Goal: Task Accomplishment & Management: Use online tool/utility

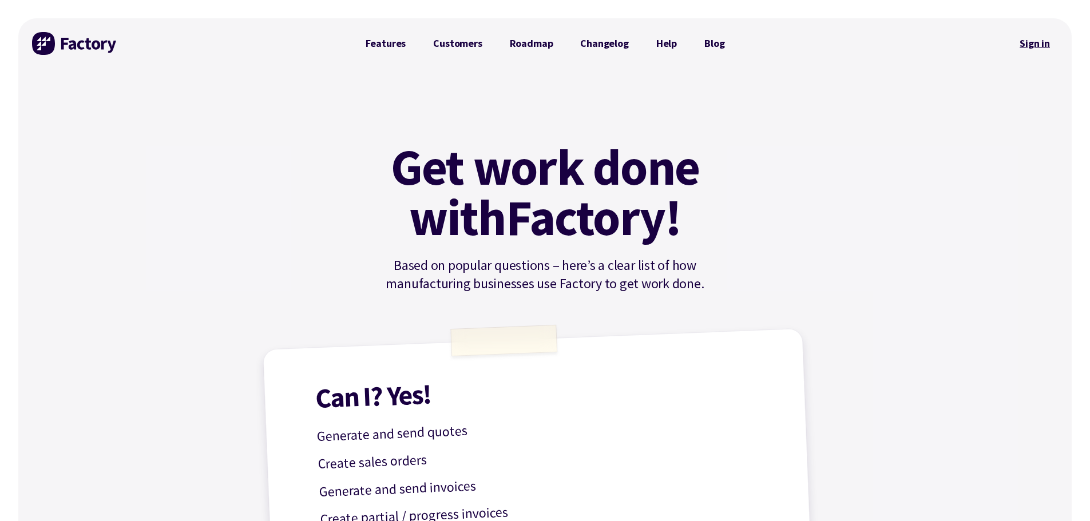
click at [1041, 38] on link "Sign in" at bounding box center [1035, 43] width 46 height 26
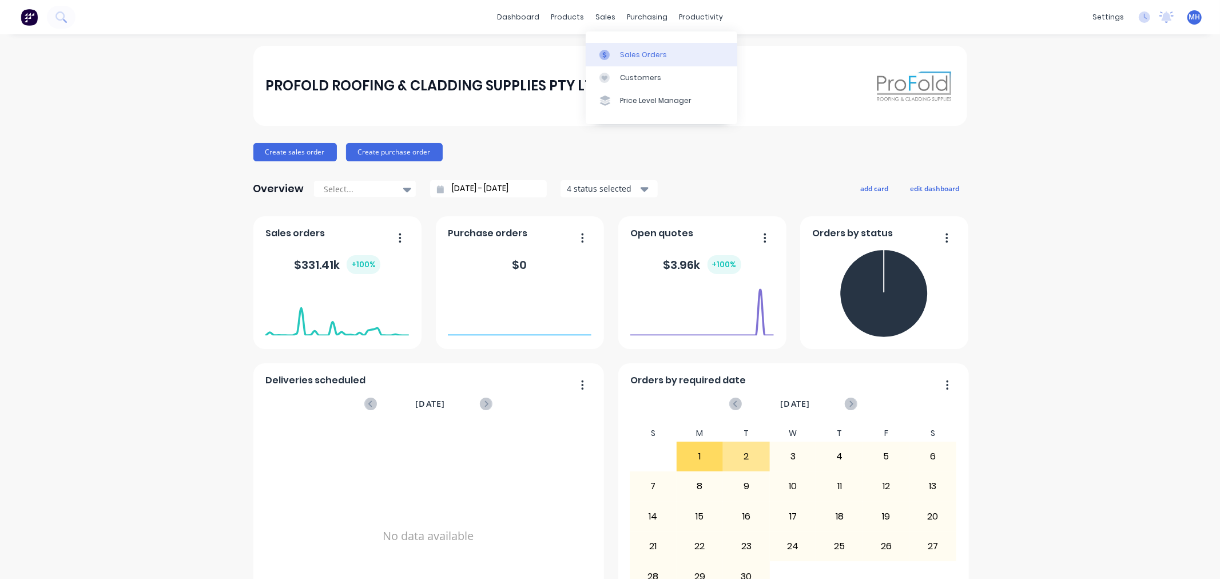
click at [631, 50] on div "Sales Orders" at bounding box center [643, 55] width 47 height 10
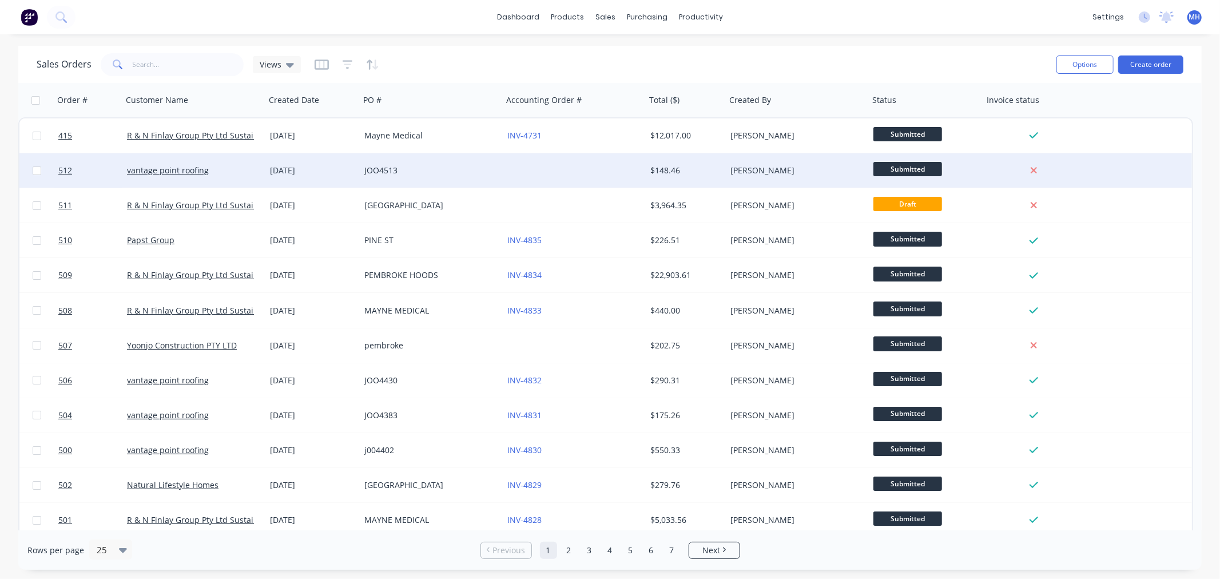
click at [507, 172] on div at bounding box center [574, 170] width 143 height 34
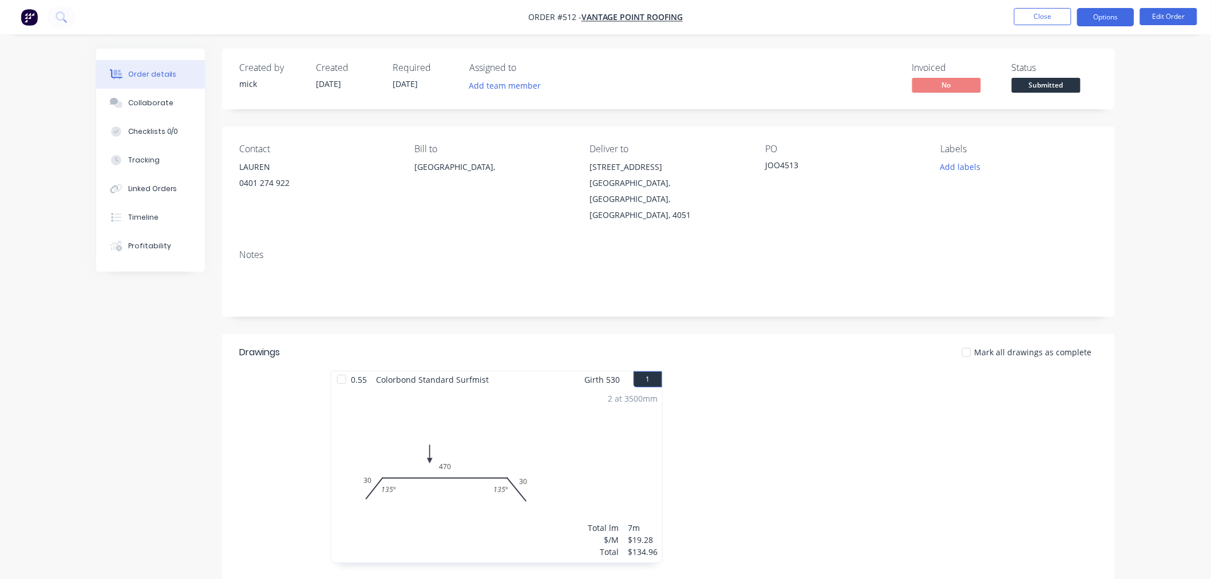
click at [1113, 21] on button "Options" at bounding box center [1105, 17] width 57 height 18
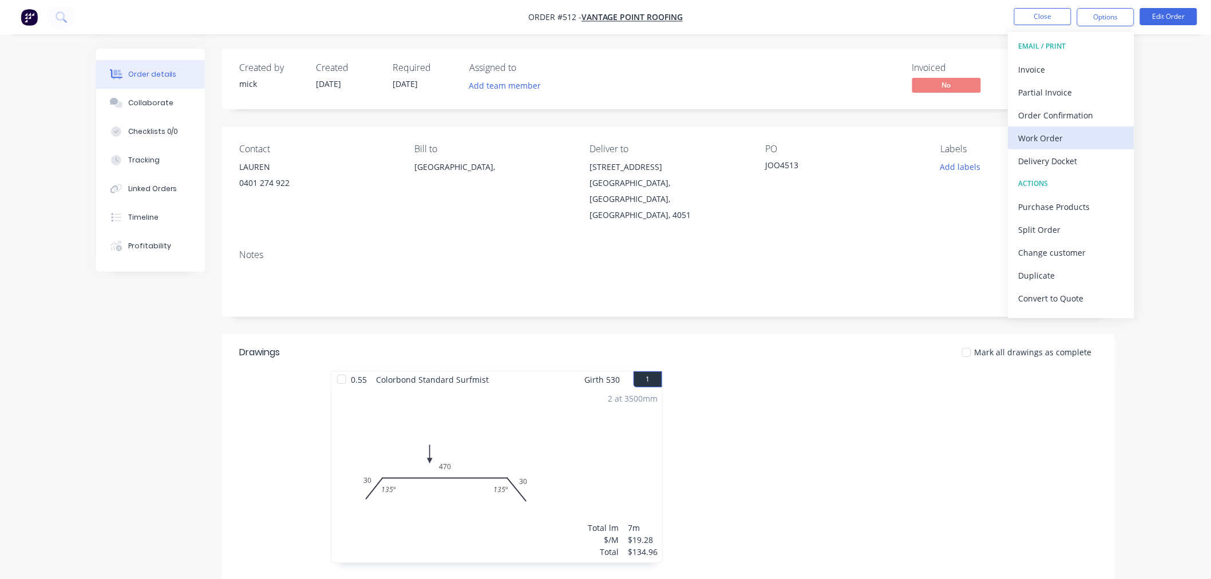
click at [1043, 141] on div "Work Order" at bounding box center [1070, 138] width 105 height 17
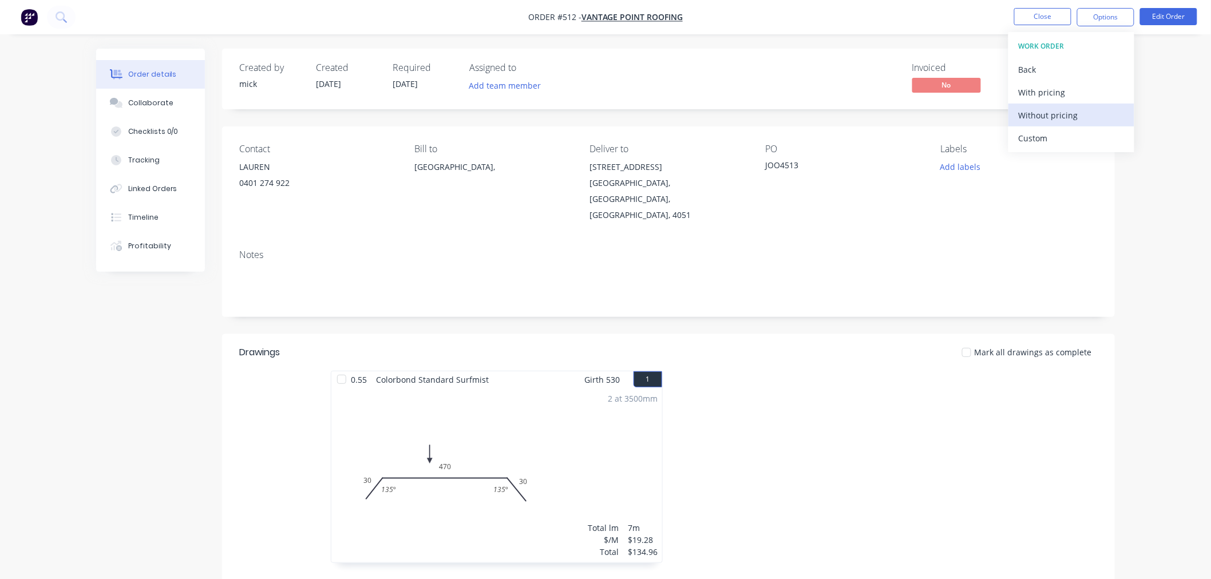
click at [1044, 119] on div "Without pricing" at bounding box center [1070, 115] width 105 height 17
